Goal: Navigation & Orientation: Find specific page/section

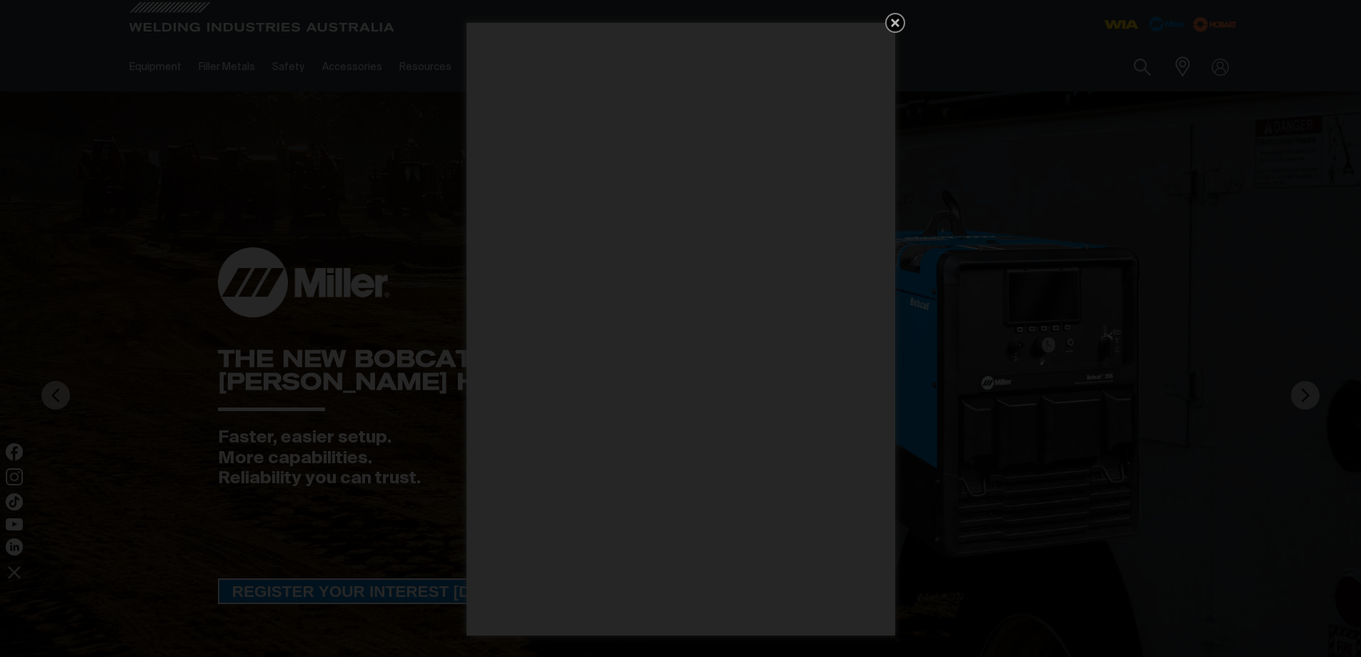
click at [896, 21] on icon "Get 5 WIA Welding Guides Free!" at bounding box center [895, 23] width 9 height 9
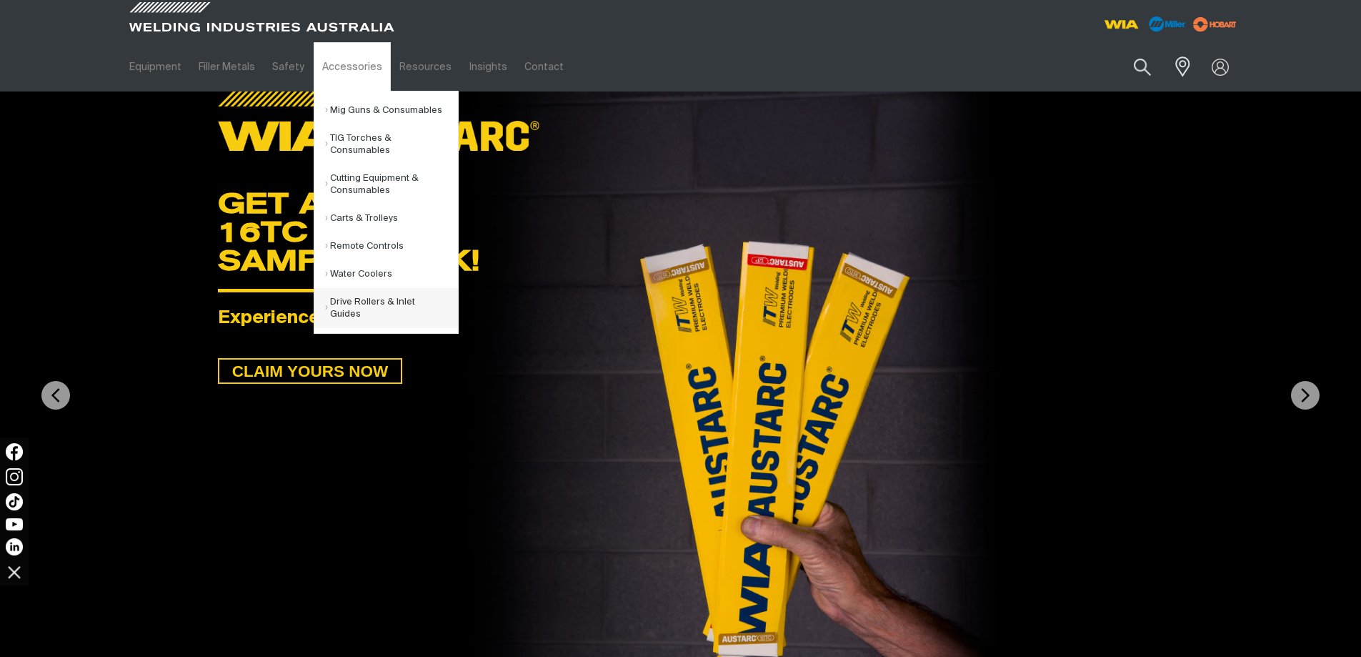
click at [354, 301] on link "Drive Rollers & Inlet Guides" at bounding box center [391, 308] width 133 height 40
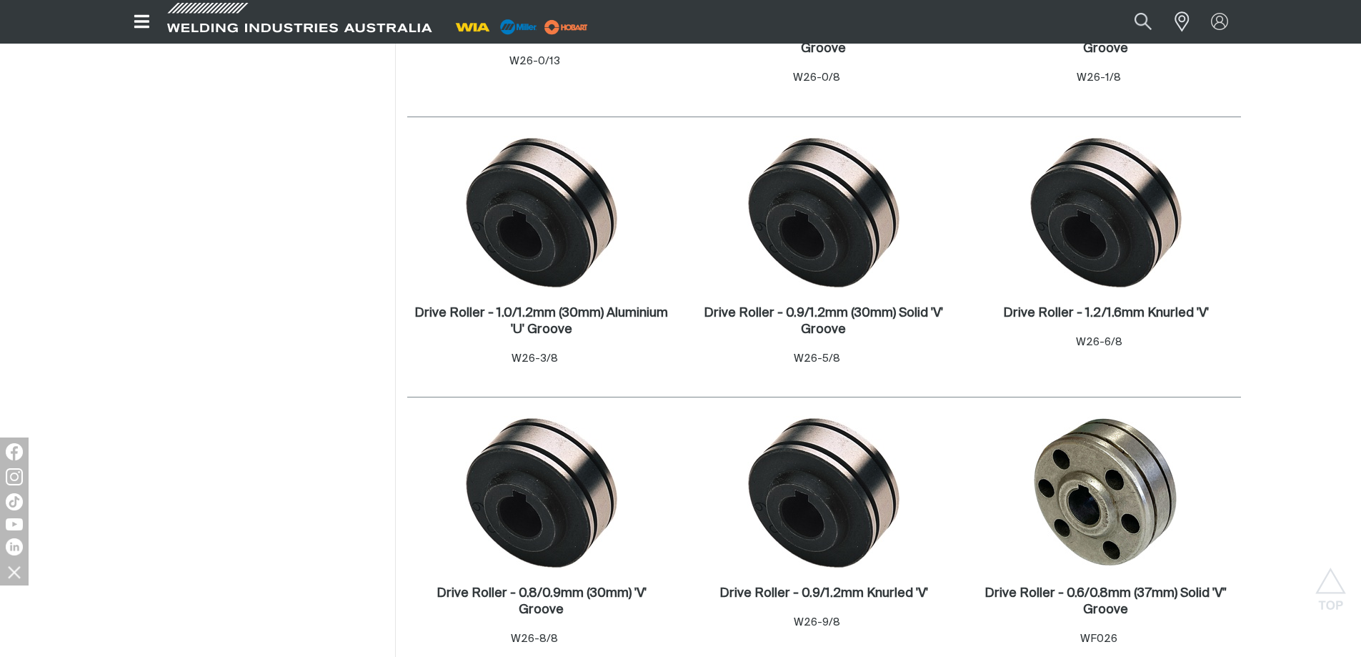
scroll to position [929, 0]
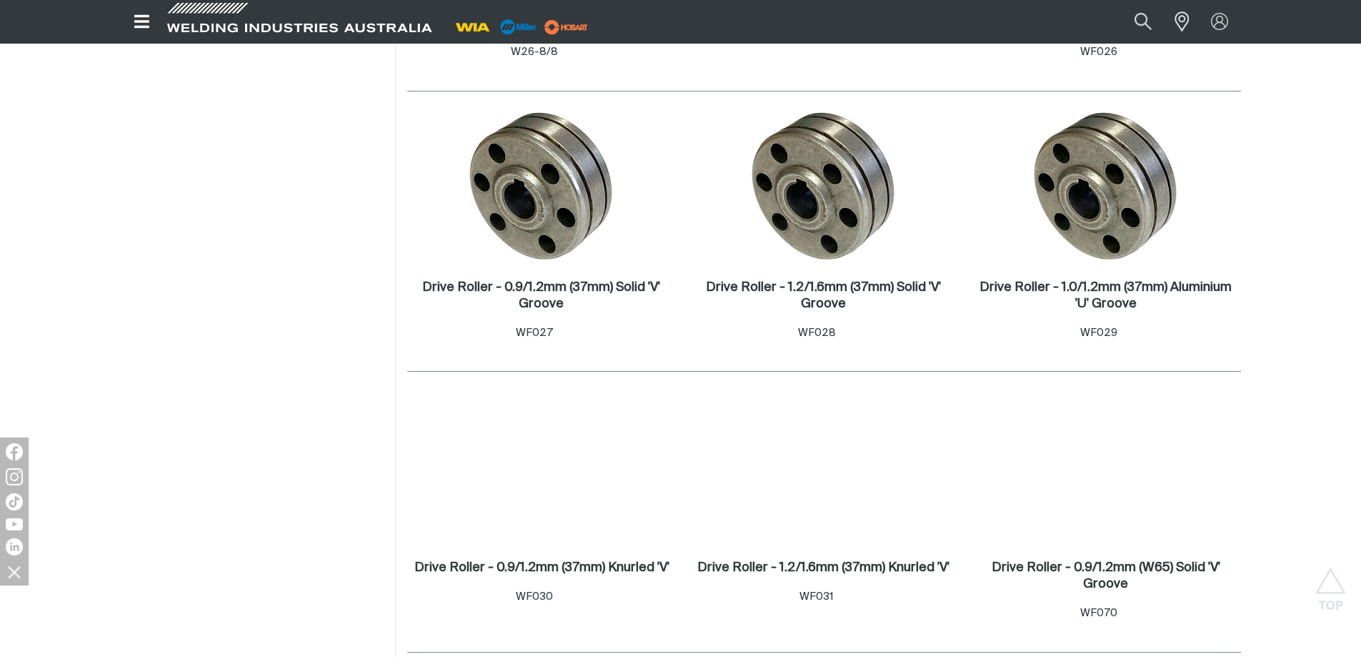
scroll to position [1286, 0]
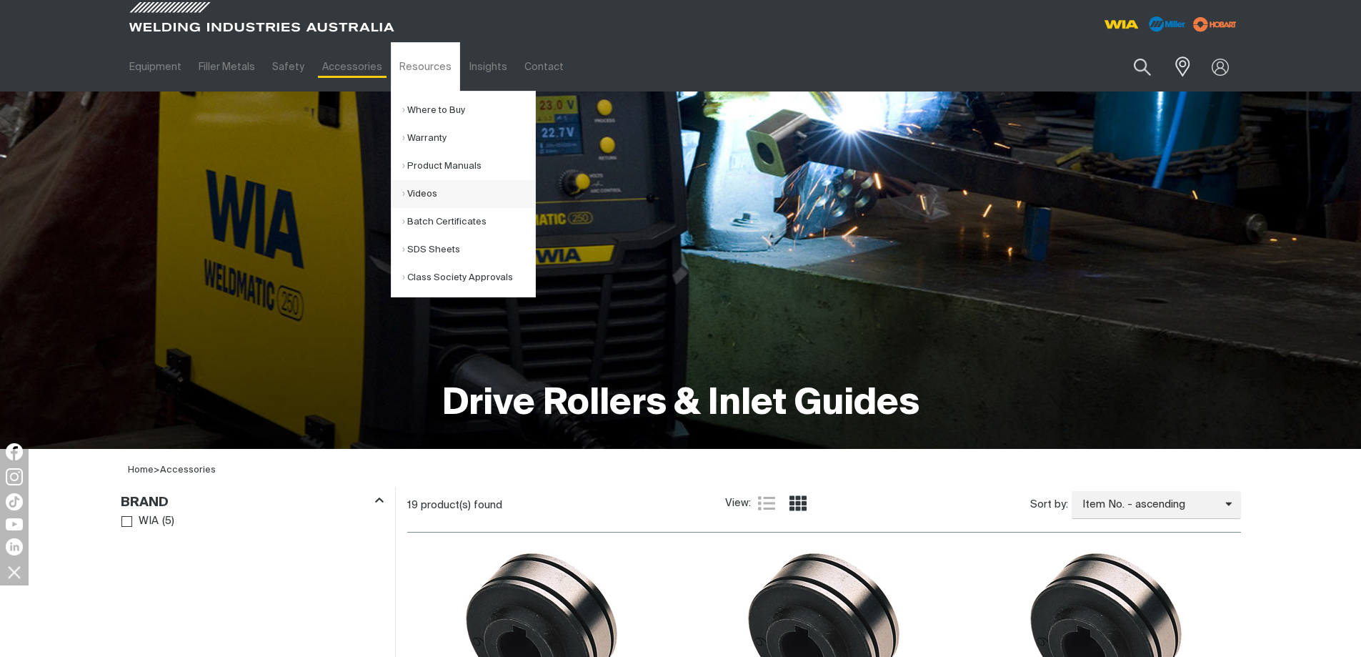
click at [410, 192] on link "Videos" at bounding box center [468, 194] width 133 height 28
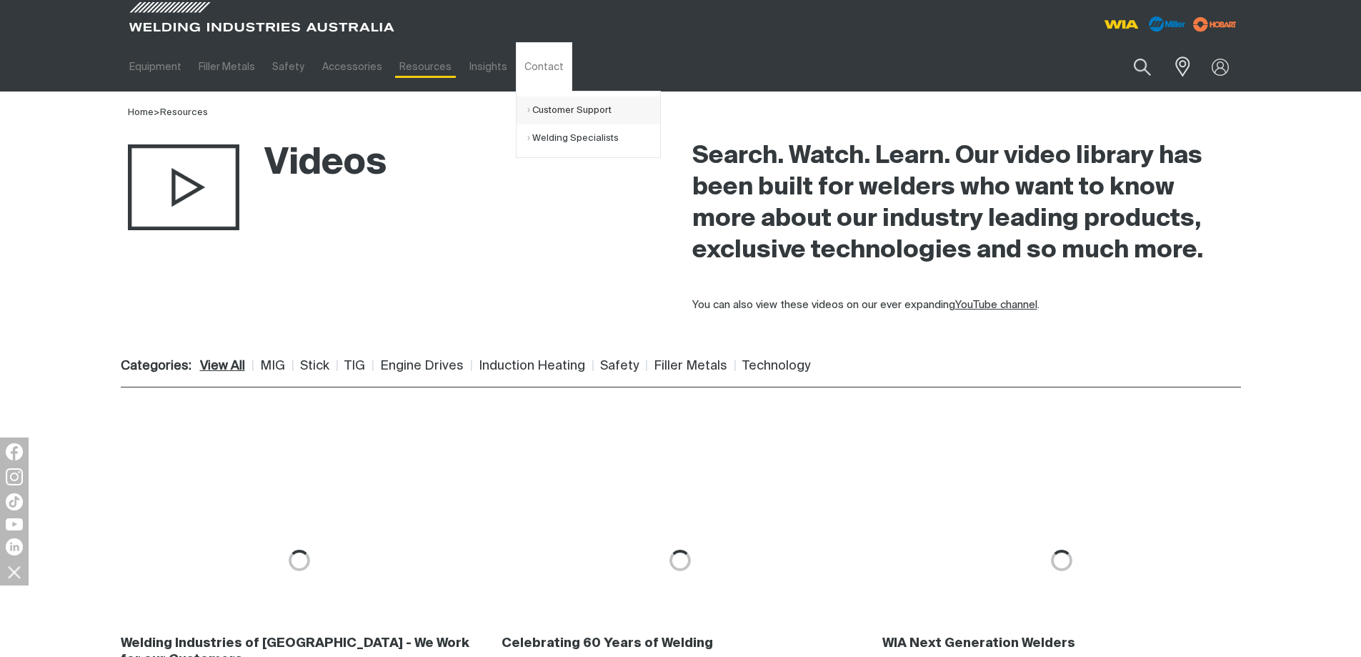
click at [548, 108] on link "Customer Support" at bounding box center [593, 110] width 133 height 28
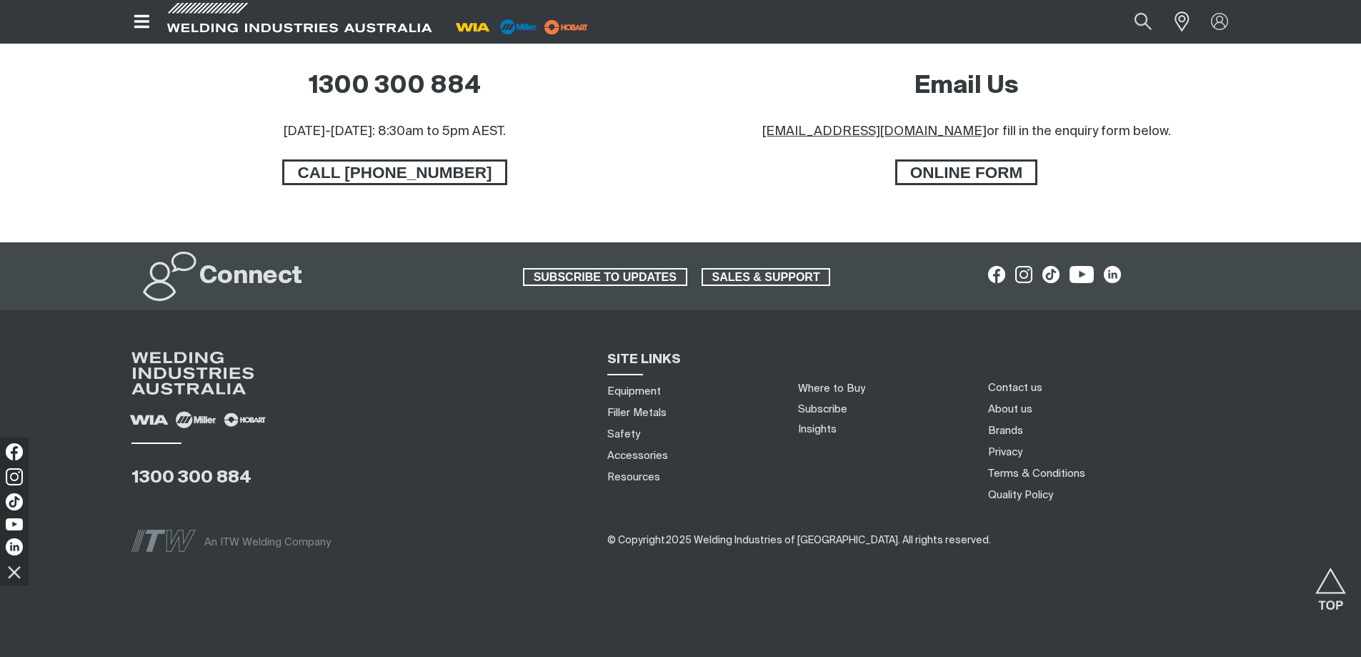
scroll to position [913, 0]
